Goal: Transaction & Acquisition: Purchase product/service

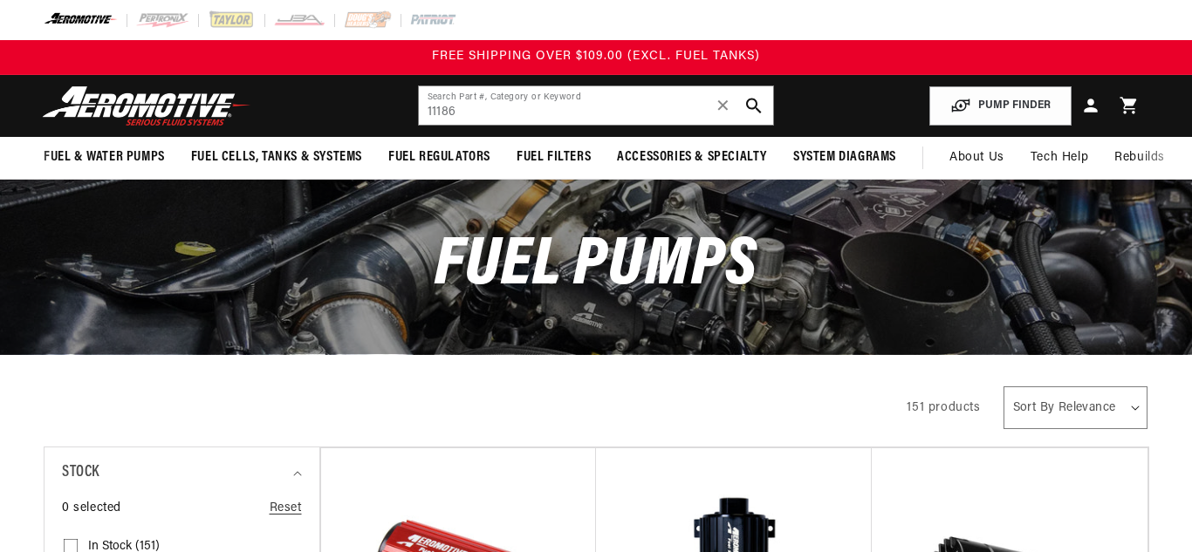
type input "11186"
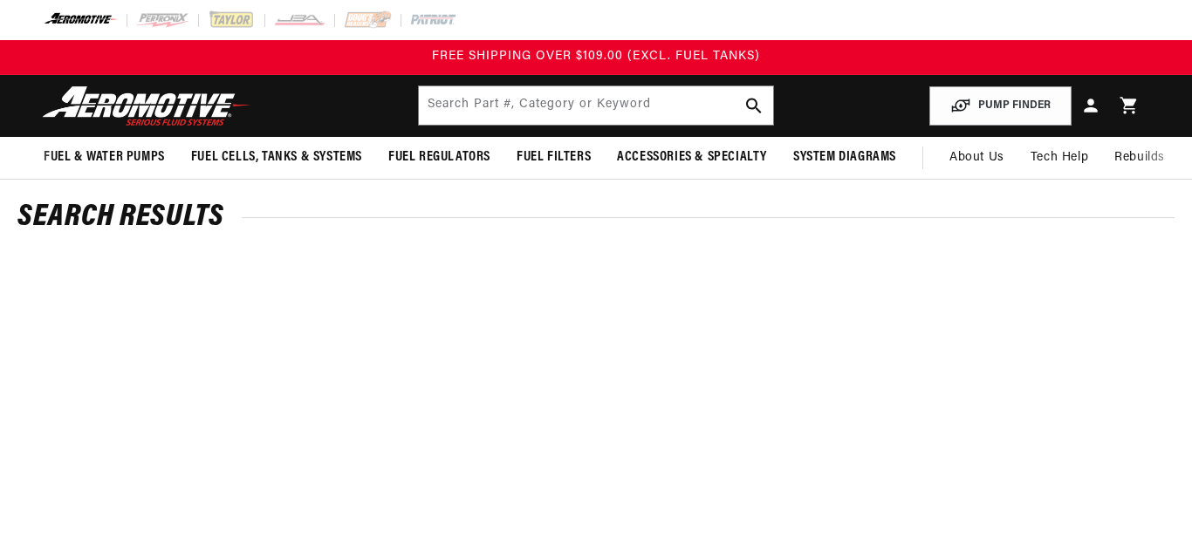
scroll to position [8, 0]
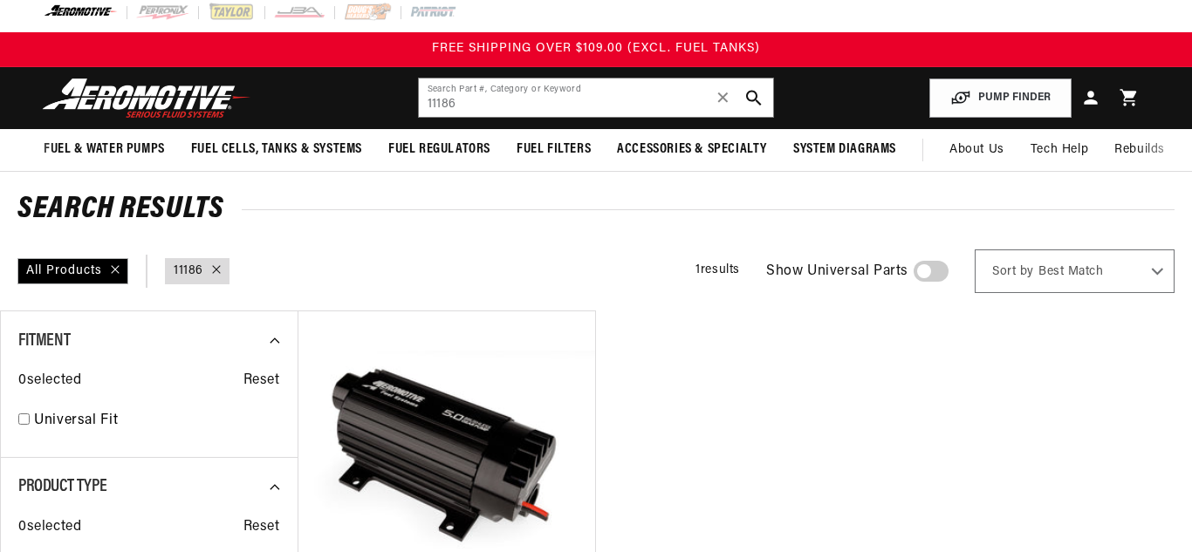
type input "11186"
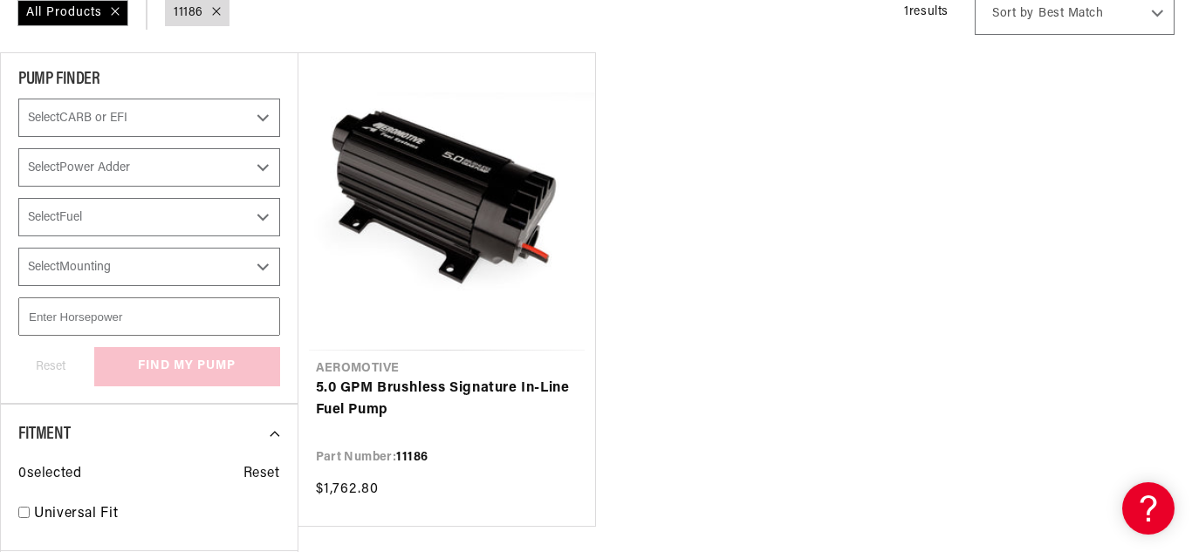
scroll to position [277, 0]
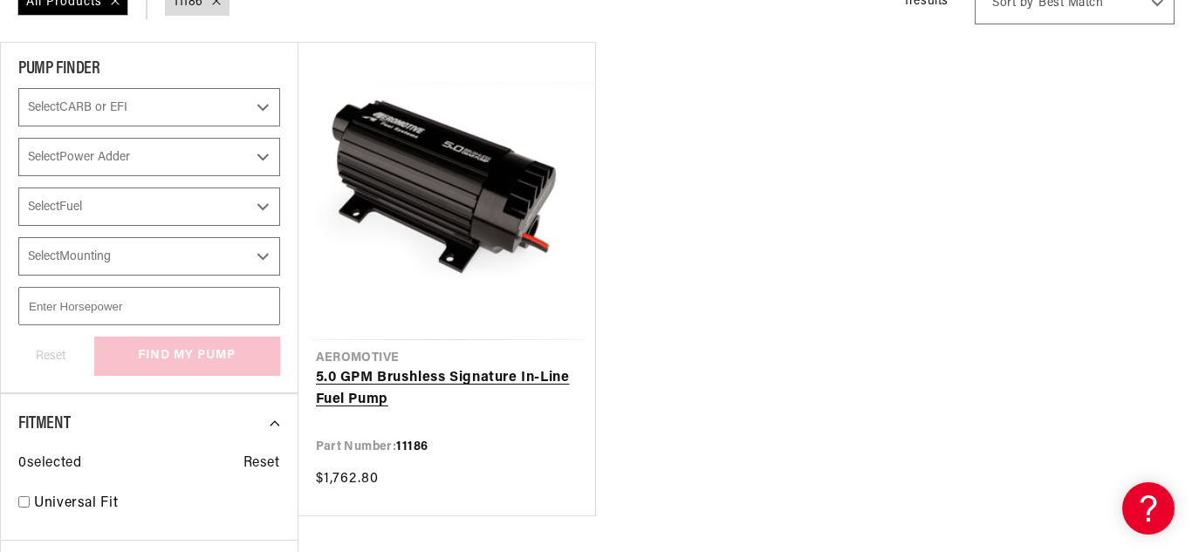
click at [433, 373] on link "5.0 GPM Brushless Signature In-Line Fuel Pump" at bounding box center [447, 389] width 263 height 44
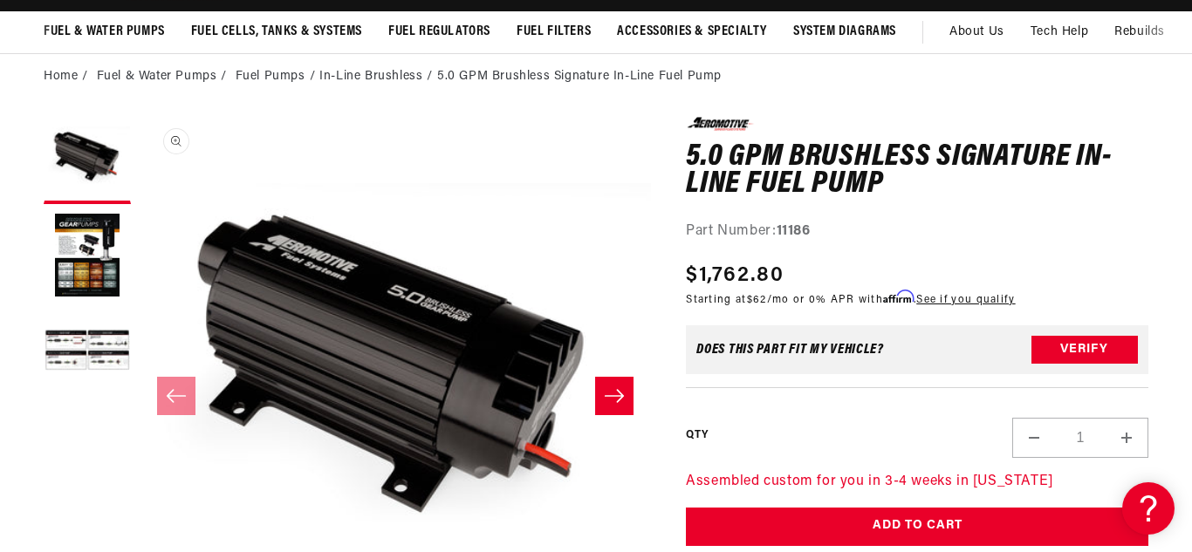
scroll to position [1, 0]
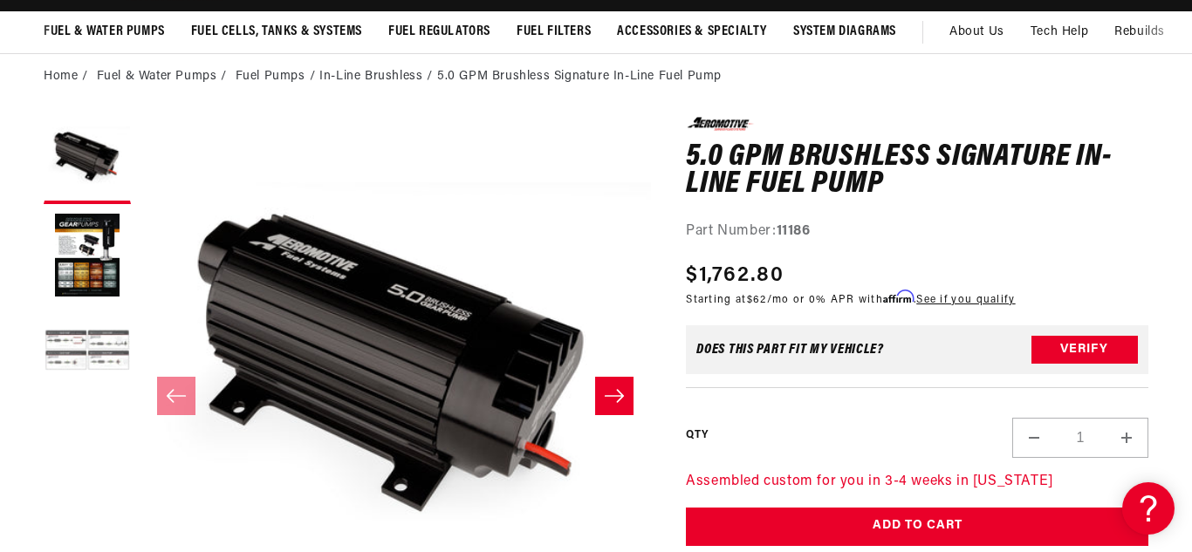
click at [60, 333] on button "Load image 3 in gallery view" at bounding box center [87, 352] width 87 height 87
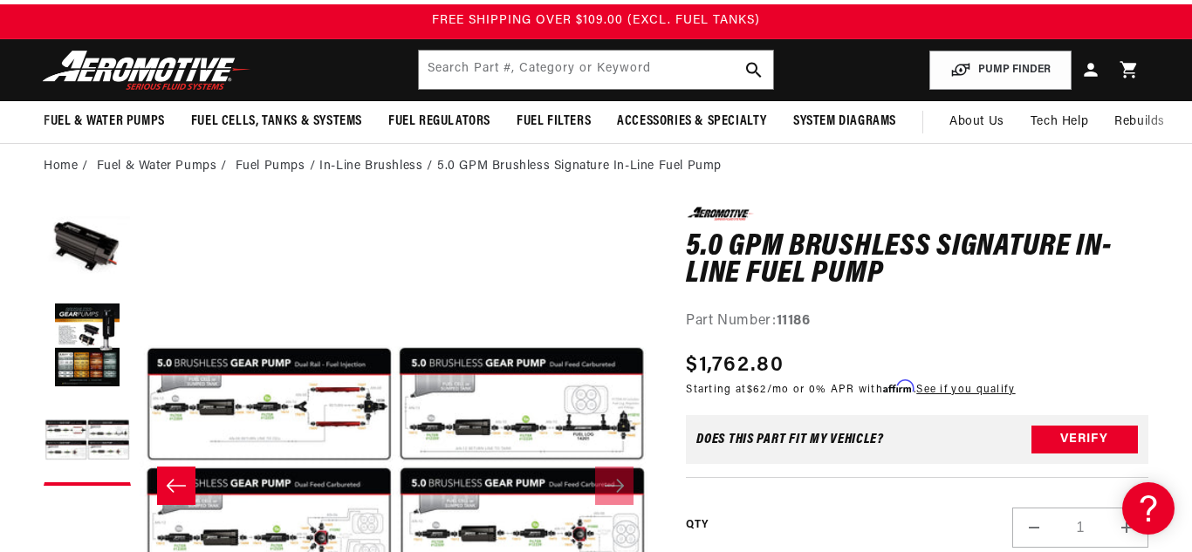
scroll to position [0, 0]
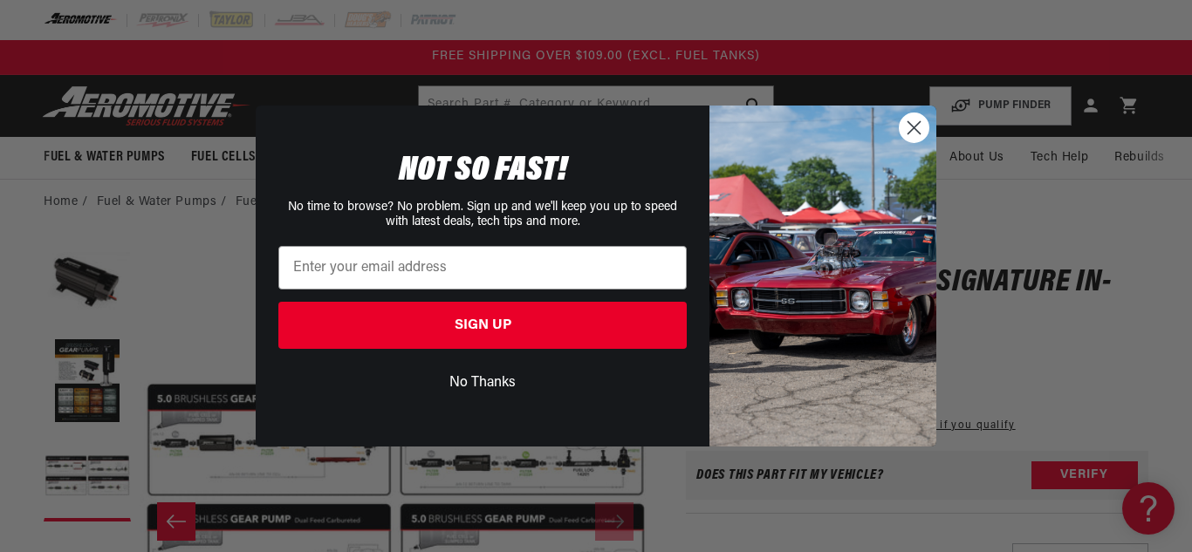
click at [909, 130] on circle "Close dialog" at bounding box center [913, 127] width 29 height 29
